Goal: Navigation & Orientation: Find specific page/section

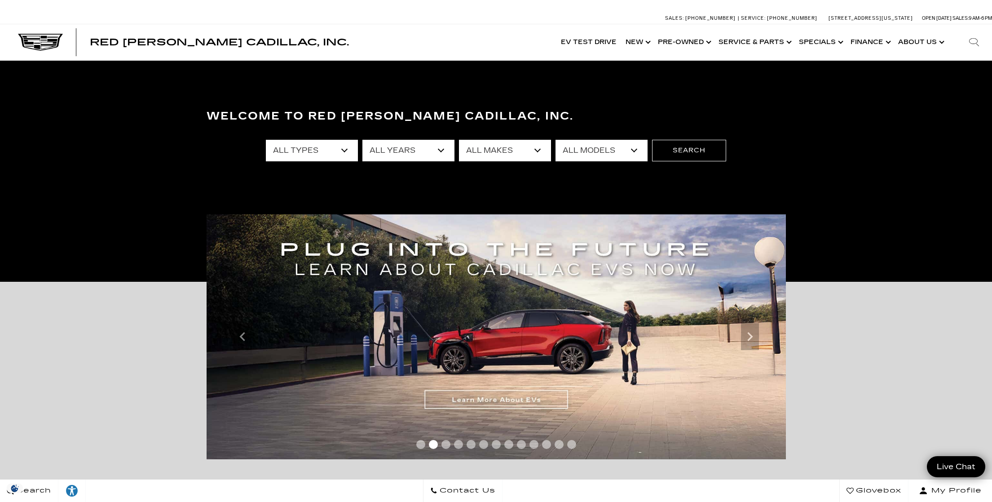
click at [490, 148] on select "All Makes Audi BMW Buick Cadillac Chevrolet Dodge Ford Honda Jeep Land Rover Le…" at bounding box center [505, 151] width 92 height 22
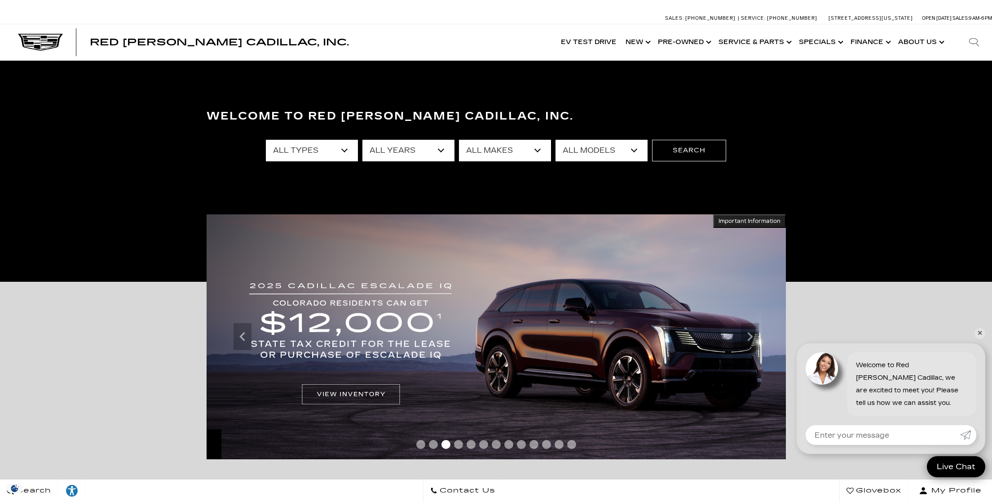
select select "Cadillac"
click at [459, 140] on select "All Makes Audi BMW Buick Cadillac Chevrolet Dodge Ford Honda Jeep Land Rover Le…" at bounding box center [505, 151] width 92 height 22
click at [583, 153] on select "All Models CT4 CT5 DTS Escalade Escalade ESV ESCALADE IQ ESCALADE IQL LYRIQ OPT…" at bounding box center [602, 151] width 92 height 22
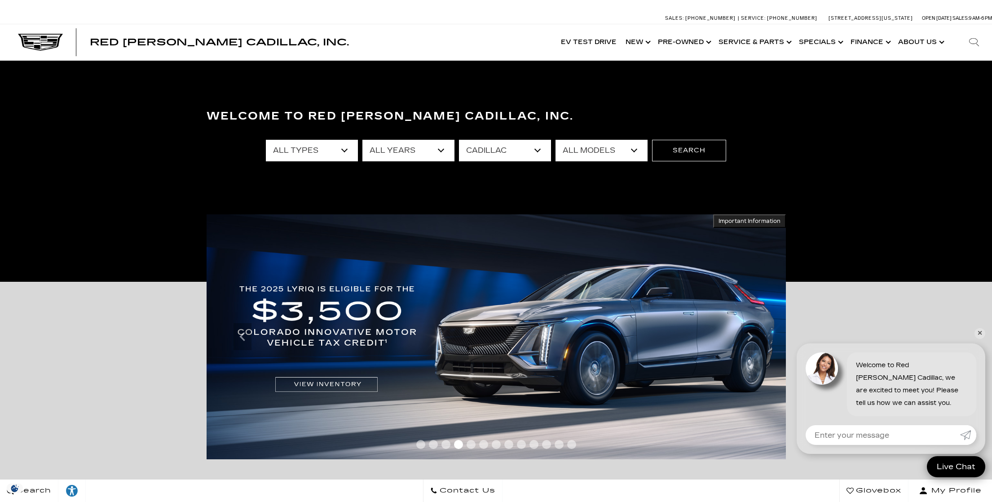
select select "XT6"
click at [556, 140] on select "All Models CT4 CT5 DTS Escalade Escalade ESV ESCALADE IQ ESCALADE IQL LYRIQ OPT…" at bounding box center [602, 151] width 92 height 22
click at [685, 151] on button "Search" at bounding box center [689, 151] width 74 height 22
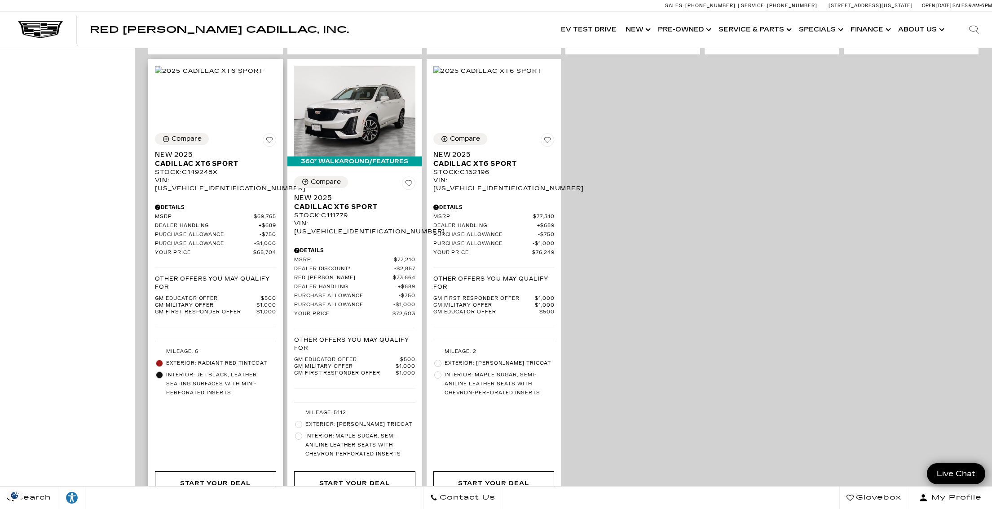
scroll to position [667, 0]
